Goal: Find specific page/section

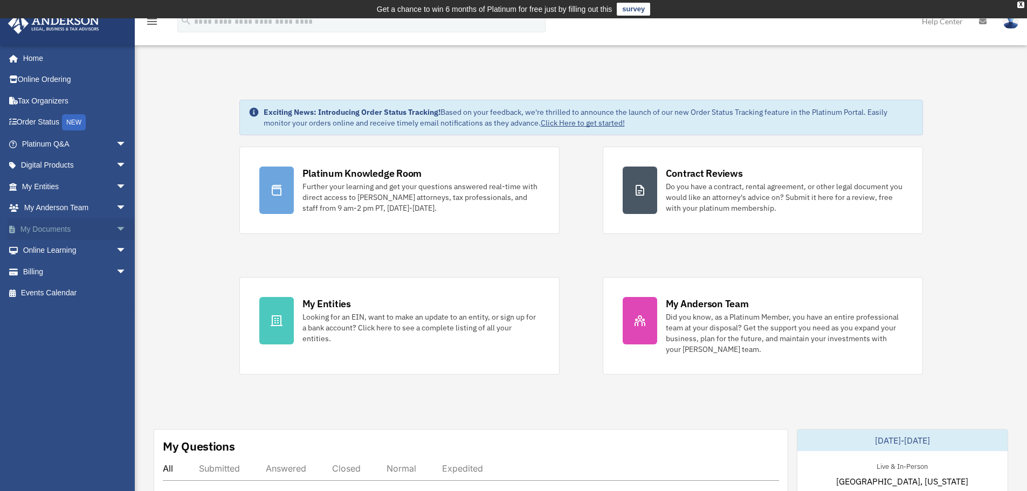
click at [116, 227] on span "arrow_drop_down" at bounding box center [127, 229] width 22 height 22
click at [116, 167] on span "arrow_drop_down" at bounding box center [127, 166] width 22 height 22
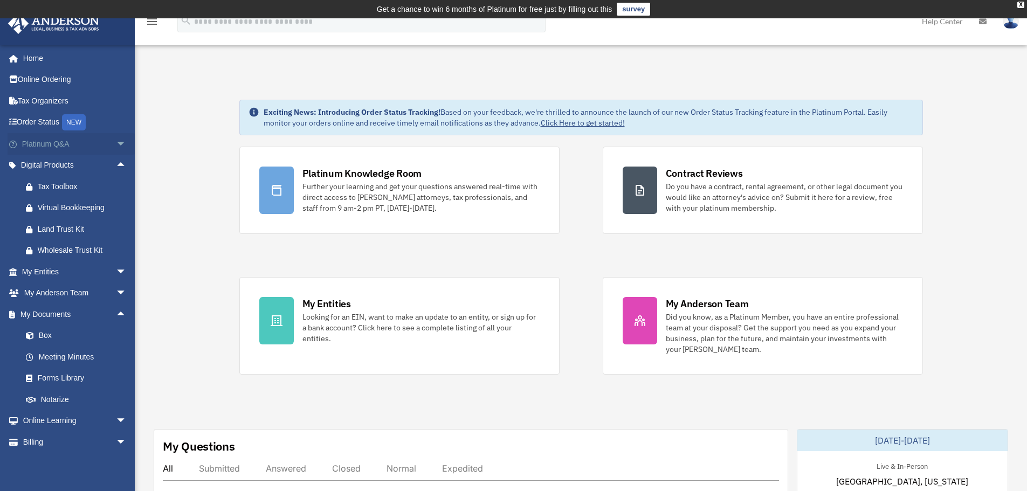
click at [116, 141] on span "arrow_drop_down" at bounding box center [127, 144] width 22 height 22
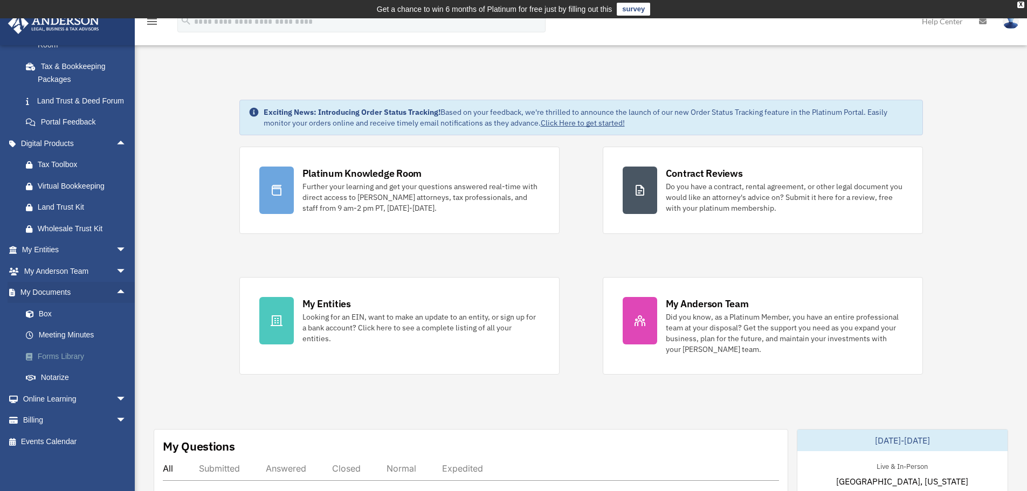
scroll to position [253, 0]
click at [45, 312] on link "Box" at bounding box center [79, 314] width 128 height 22
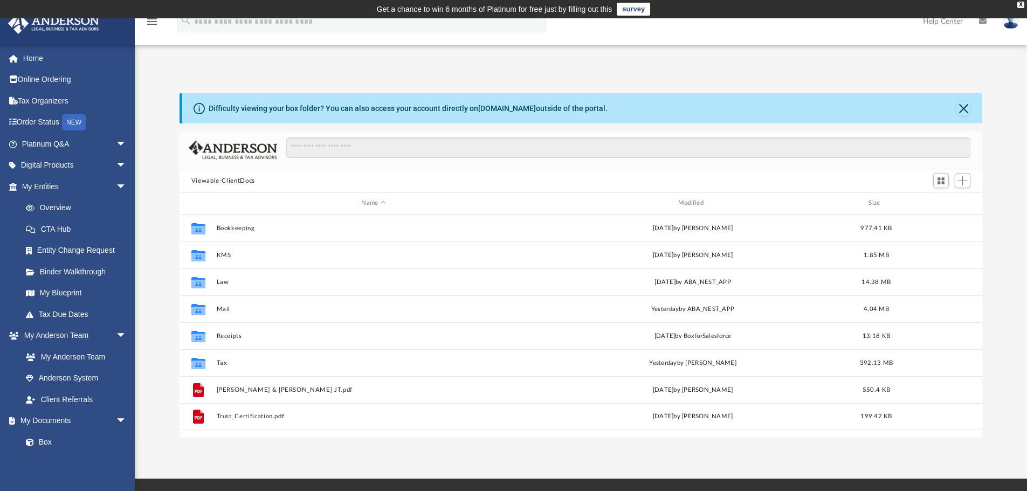
scroll to position [237, 795]
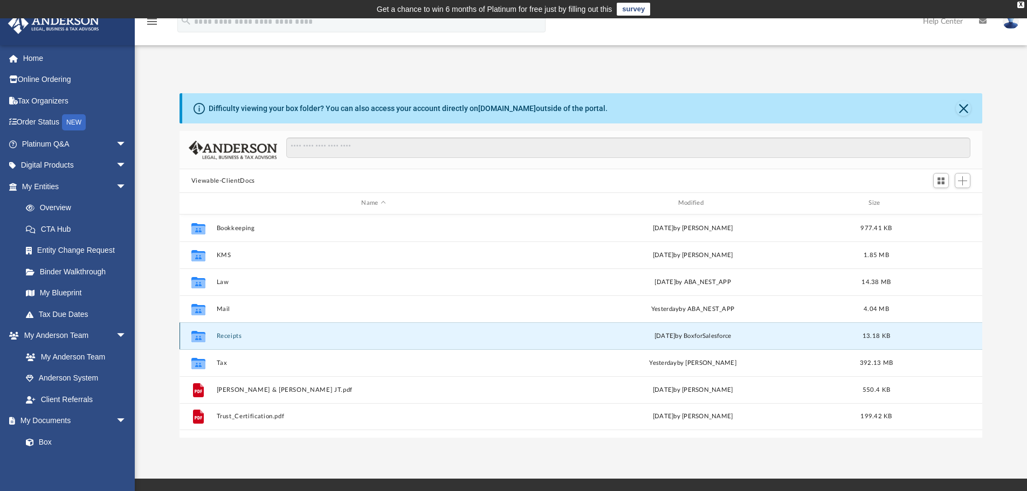
click at [234, 334] on button "Receipts" at bounding box center [373, 336] width 314 height 7
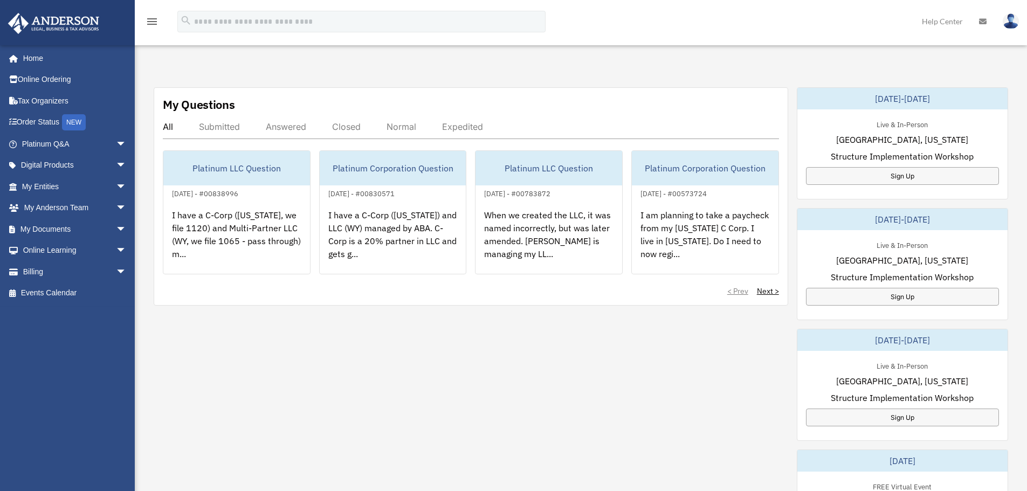
scroll to position [395, 0]
